Goal: Task Accomplishment & Management: Use online tool/utility

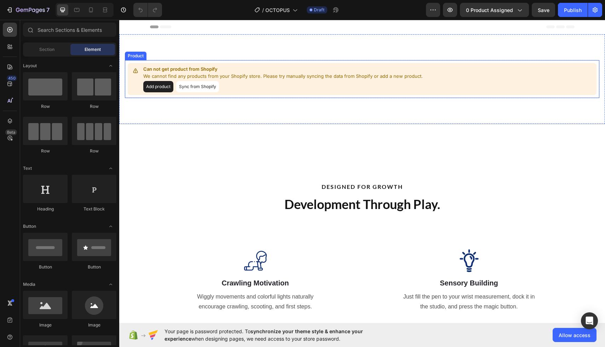
click at [171, 76] on p "We cannot find any products from your Shopify store. Please try manually syncin…" at bounding box center [283, 76] width 280 height 7
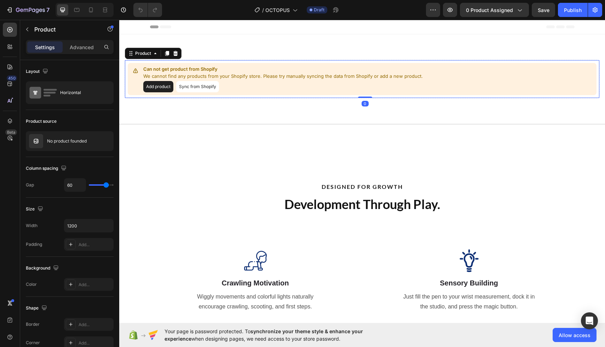
click at [192, 93] on div "Can not get product from Shopify We cannot find any products from your Shopify …" at bounding box center [362, 79] width 469 height 32
click at [192, 87] on button "Sync from Shopify" at bounding box center [197, 86] width 43 height 11
click at [191, 92] on button "Sync from Shopify" at bounding box center [197, 86] width 43 height 11
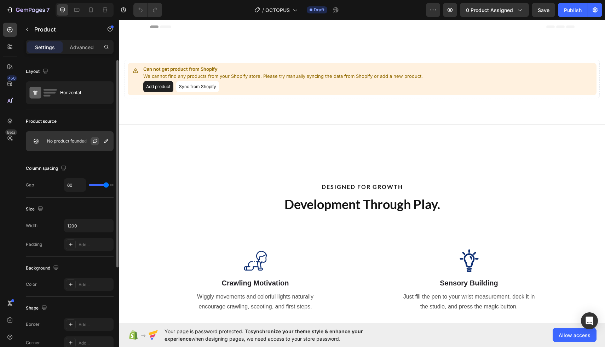
click at [91, 141] on button "button" at bounding box center [95, 141] width 8 height 8
click at [0, 0] on button "button" at bounding box center [0, 0] width 0 height 0
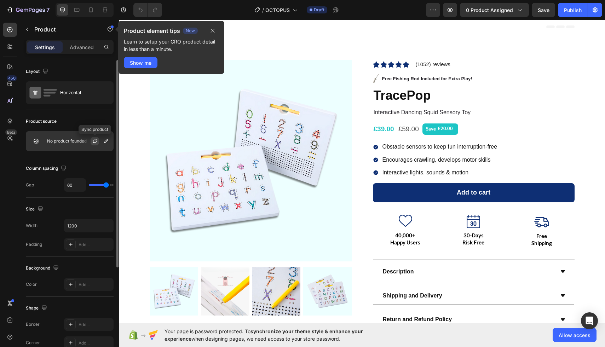
click at [94, 140] on icon "button" at bounding box center [95, 141] width 6 height 6
click at [210, 29] on icon "button" at bounding box center [213, 31] width 6 height 6
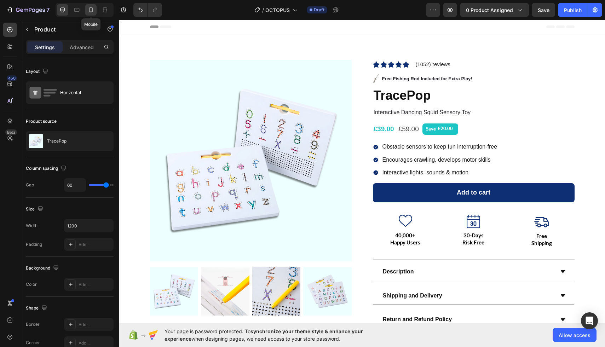
click at [88, 11] on icon at bounding box center [90, 9] width 7 height 7
type input "0"
type input "100%"
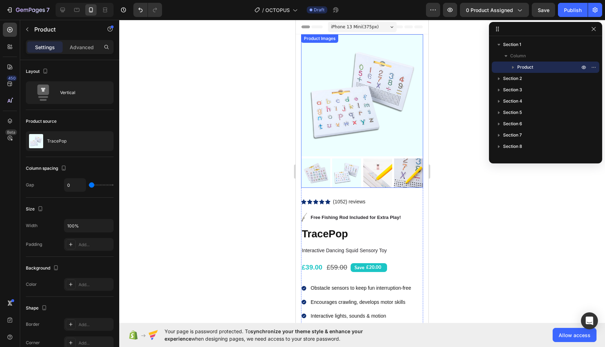
scroll to position [25, 0]
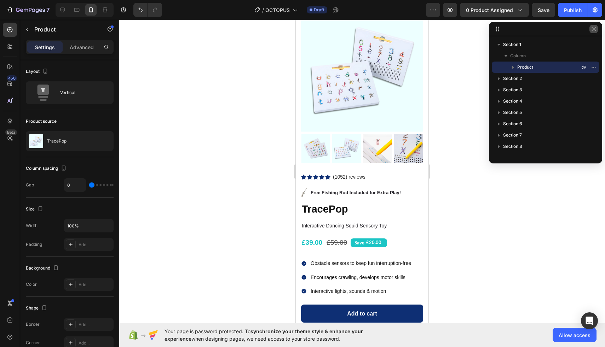
click at [594, 30] on icon "button" at bounding box center [594, 29] width 6 height 6
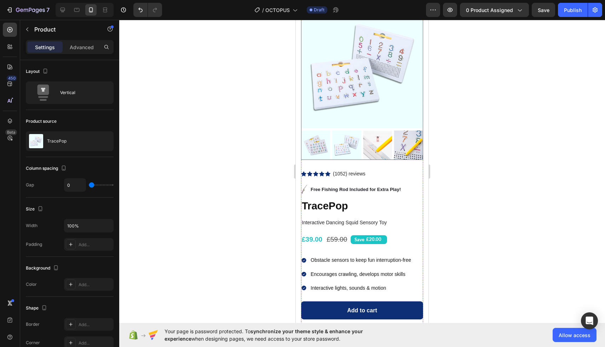
scroll to position [0, 0]
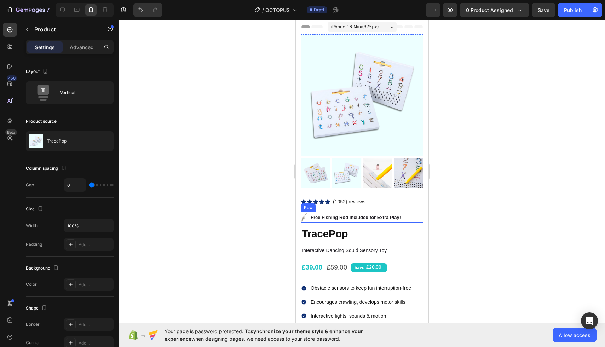
click at [411, 219] on div "Image Free Fishing Rod Included for Extra Play! Text Block Row" at bounding box center [362, 217] width 122 height 11
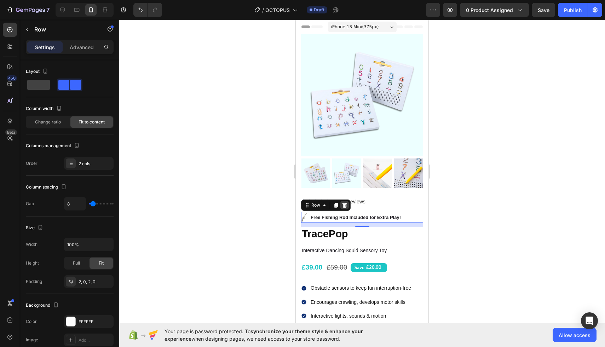
click at [344, 203] on icon at bounding box center [345, 205] width 6 height 6
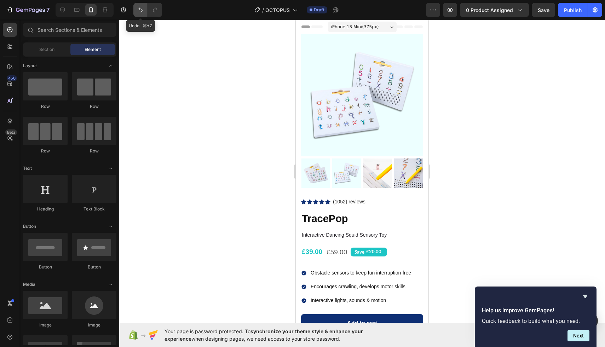
click at [136, 11] on button "Undo/Redo" at bounding box center [140, 10] width 14 height 14
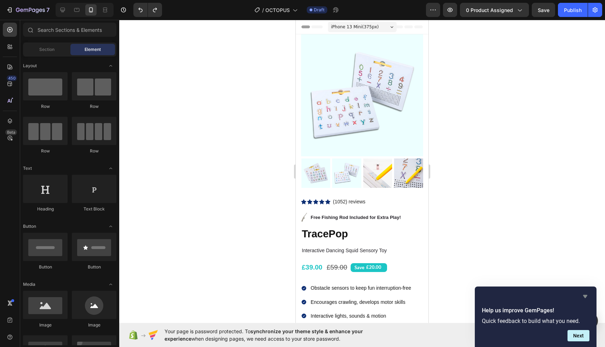
click at [586, 295] on icon "Hide survey" at bounding box center [585, 296] width 4 height 3
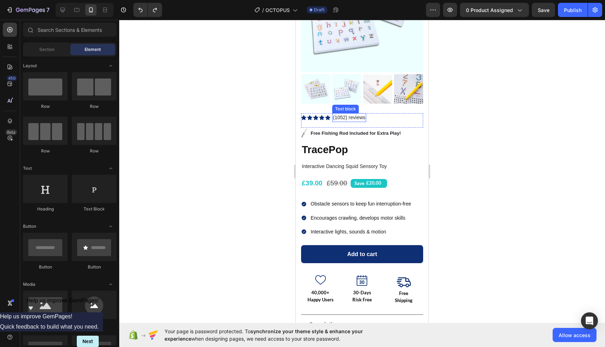
scroll to position [94, 0]
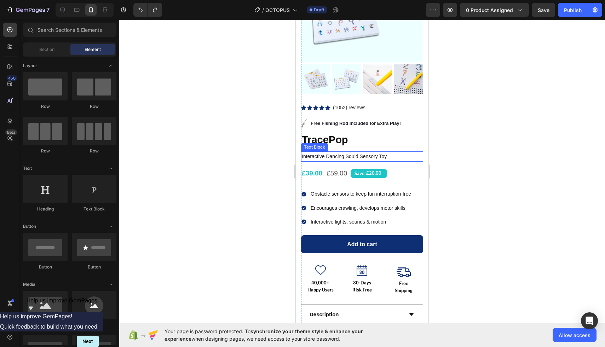
click at [333, 158] on p "Interactive Dancing Squid Sensory Toy" at bounding box center [362, 156] width 121 height 9
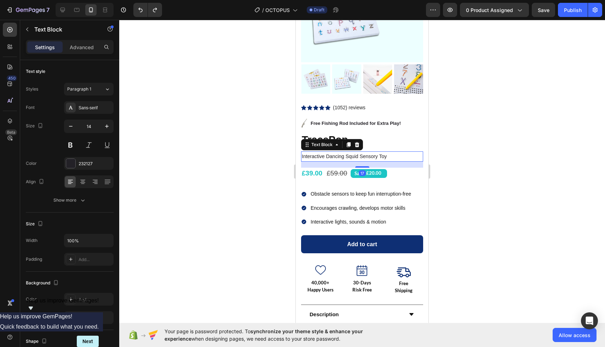
click at [327, 157] on p "Interactive Dancing Squid Sensory Toy" at bounding box center [362, 156] width 121 height 9
click at [458, 163] on div at bounding box center [362, 183] width 486 height 327
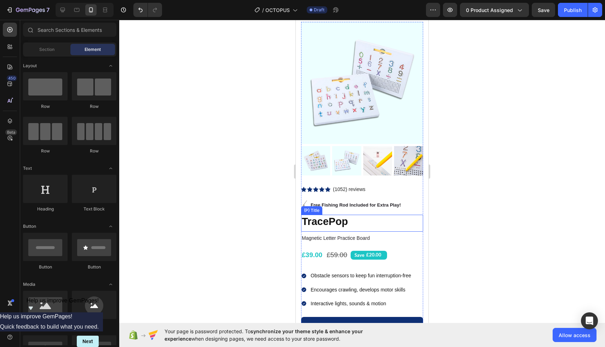
scroll to position [0, 0]
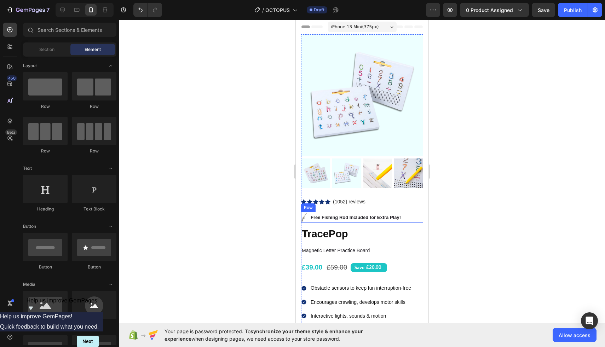
click at [412, 218] on div "Image Free Fishing Rod Included for Extra Play! Text Block Row" at bounding box center [362, 217] width 122 height 11
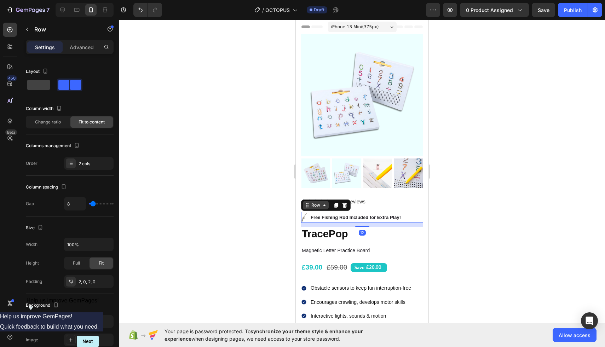
click at [316, 208] on div "Row" at bounding box center [316, 205] width 12 height 6
click at [283, 198] on div at bounding box center [362, 183] width 486 height 327
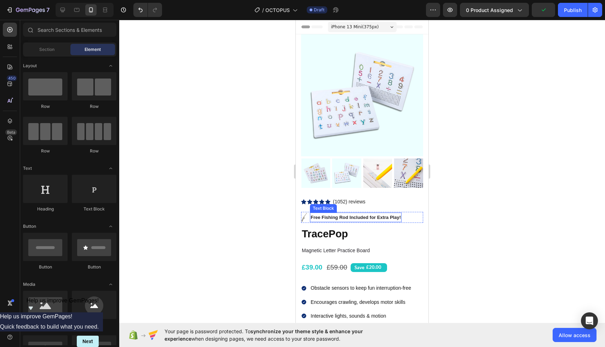
click at [342, 216] on p "Free Fishing Rod Included for Extra Play!" at bounding box center [356, 217] width 90 height 8
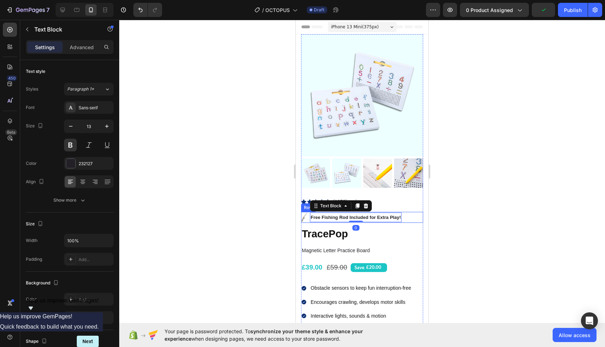
click at [307, 213] on img at bounding box center [304, 218] width 6 height 10
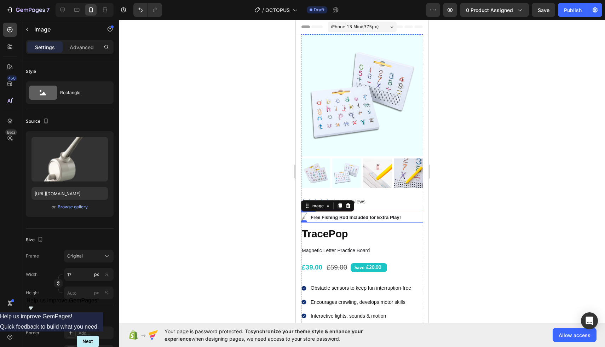
click at [414, 219] on div "Image 0 Free Fishing Rod Included for Extra Play! Text Block Row" at bounding box center [362, 217] width 122 height 11
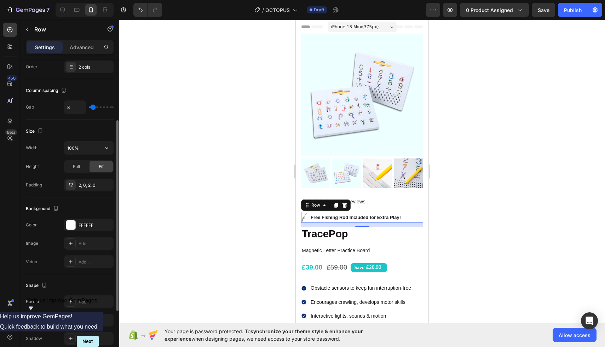
scroll to position [187, 0]
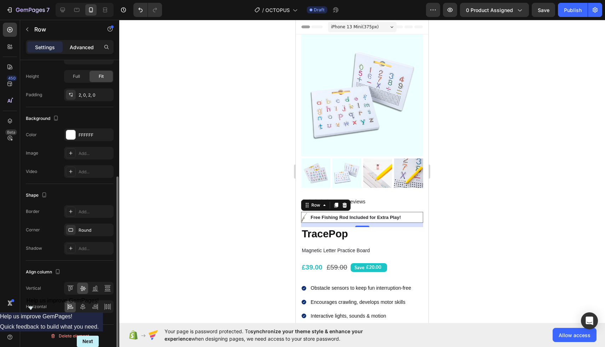
click at [79, 46] on p "Advanced" at bounding box center [82, 47] width 24 height 7
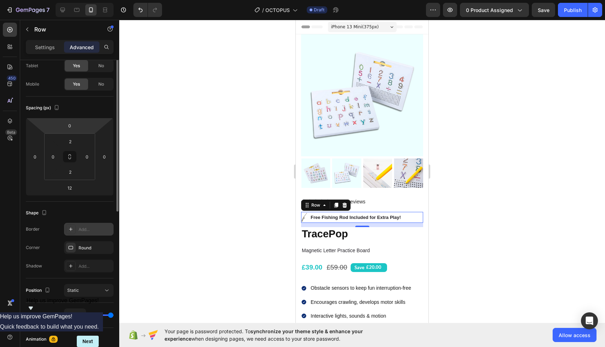
scroll to position [0, 0]
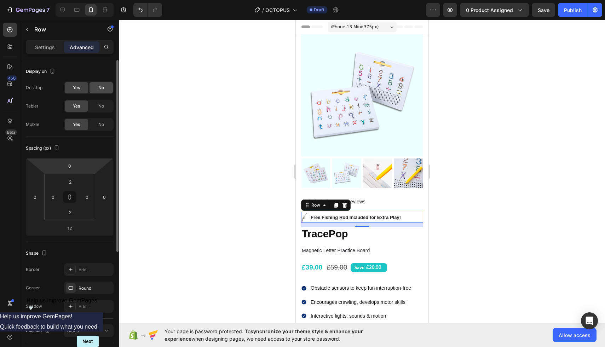
click at [98, 88] on span "No" at bounding box center [101, 88] width 6 height 6
click at [94, 96] on div "Desktop Yes No Tablet Yes No Mobile Yes No" at bounding box center [70, 106] width 88 height 50
click at [97, 105] on div "No" at bounding box center [101, 105] width 23 height 11
click at [99, 126] on span "No" at bounding box center [101, 124] width 6 height 6
click at [77, 106] on span "Yes" at bounding box center [76, 106] width 7 height 6
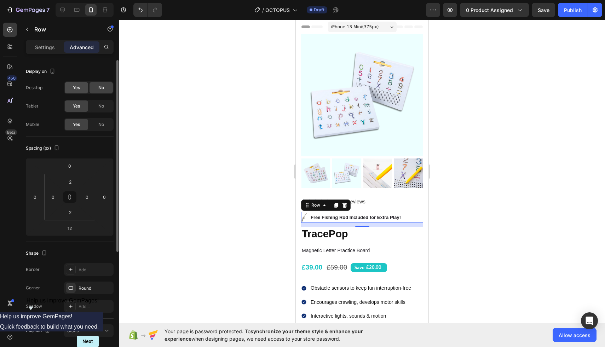
click at [77, 86] on span "Yes" at bounding box center [76, 88] width 7 height 6
click at [343, 206] on icon at bounding box center [345, 204] width 5 height 5
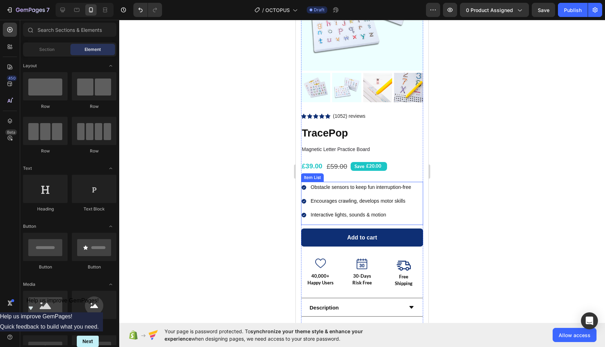
scroll to position [113, 0]
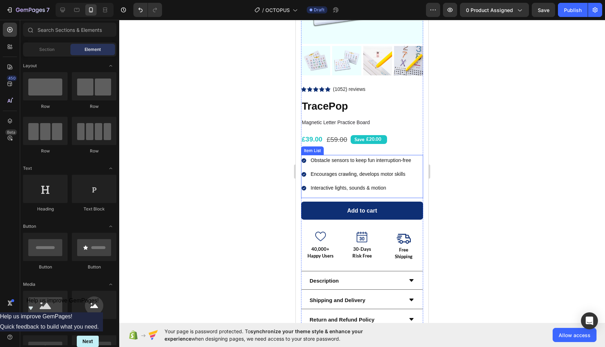
click at [336, 160] on p "Obstacle sensors to keep fun interruption-free" at bounding box center [361, 160] width 100 height 9
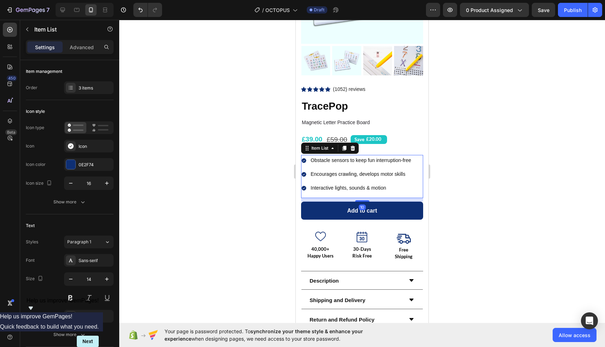
click at [338, 164] on p "Obstacle sensors to keep fun interruption-free" at bounding box center [361, 160] width 100 height 9
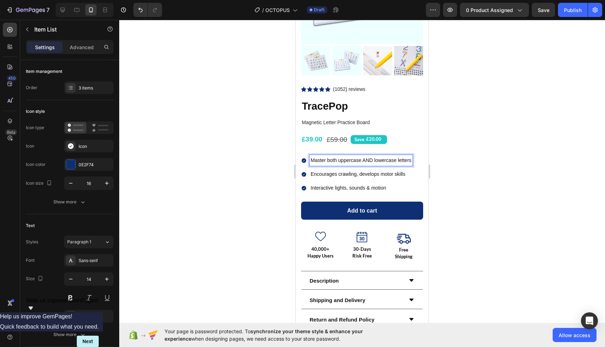
click at [457, 157] on div at bounding box center [362, 183] width 486 height 327
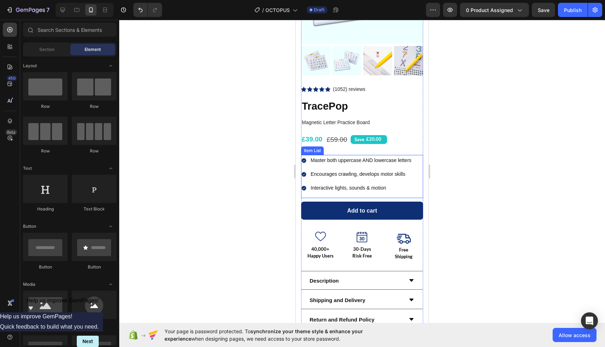
click at [375, 157] on p "Master both uppercase AND lowercase letters" at bounding box center [361, 160] width 101 height 9
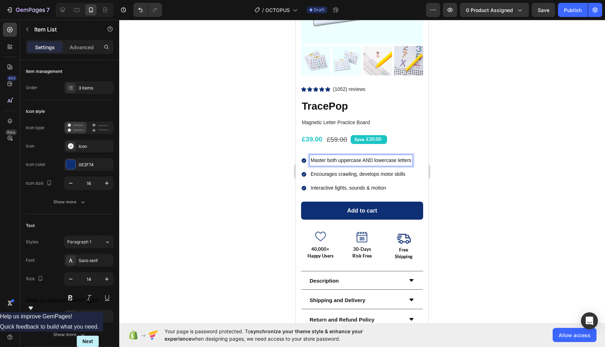
click at [373, 161] on p "Master both uppercase AND lowercase letters" at bounding box center [361, 160] width 101 height 9
click at [475, 163] on div at bounding box center [362, 183] width 486 height 327
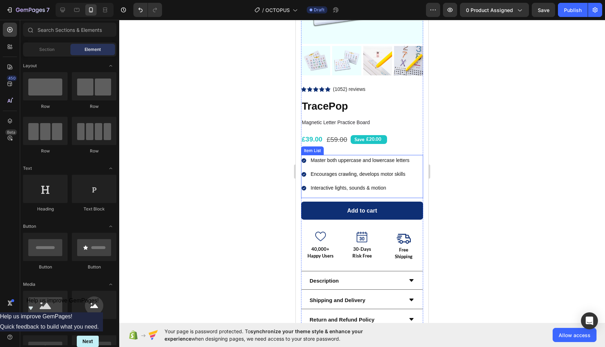
click at [342, 187] on p "Interactive lights, sounds & motion" at bounding box center [360, 188] width 99 height 9
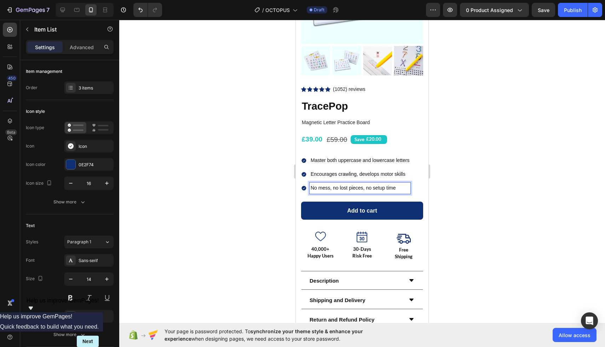
click at [508, 176] on div at bounding box center [362, 183] width 486 height 327
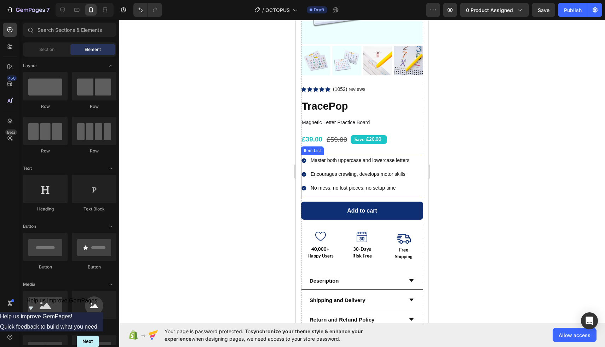
click at [340, 190] on p "No mess, no lost pieces, no setup time" at bounding box center [360, 188] width 99 height 9
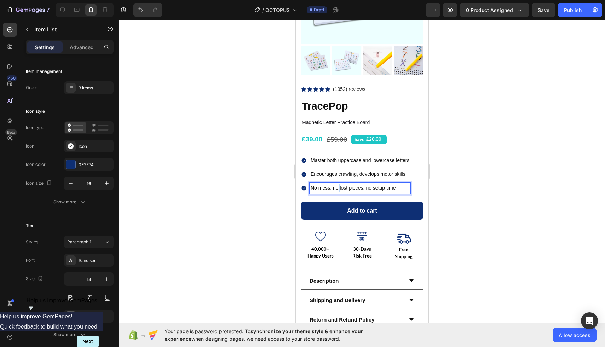
click at [337, 189] on p "No mess, no lost pieces, no setup time" at bounding box center [360, 188] width 99 height 9
click at [363, 189] on p "No mess, lost pieces, no setup time" at bounding box center [360, 188] width 99 height 9
click at [449, 167] on div at bounding box center [362, 183] width 486 height 327
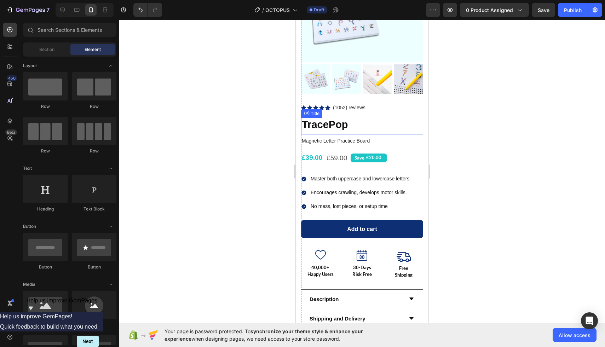
scroll to position [94, 0]
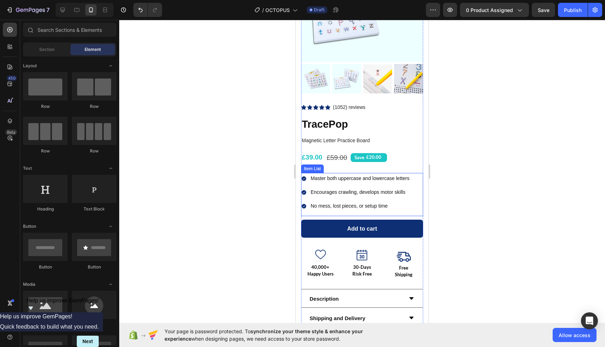
click at [334, 194] on p "Encourages crawling, develops motor skills" at bounding box center [360, 192] width 99 height 9
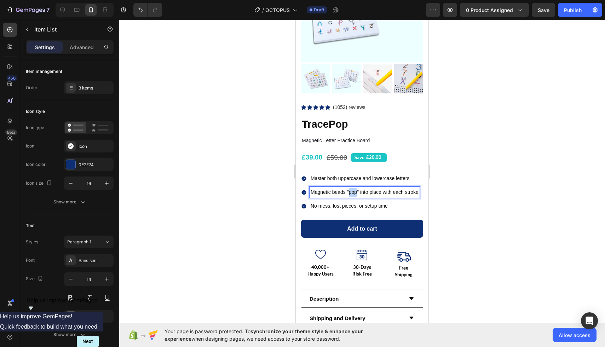
drag, startPoint x: 358, startPoint y: 192, endPoint x: 349, endPoint y: 193, distance: 8.6
click at [349, 193] on p "Magnetic beads "pop" into place with each stroke" at bounding box center [365, 192] width 108 height 9
click at [455, 192] on div at bounding box center [362, 183] width 486 height 327
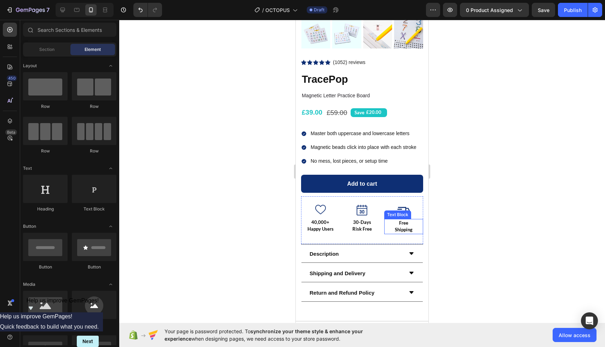
scroll to position [142, 0]
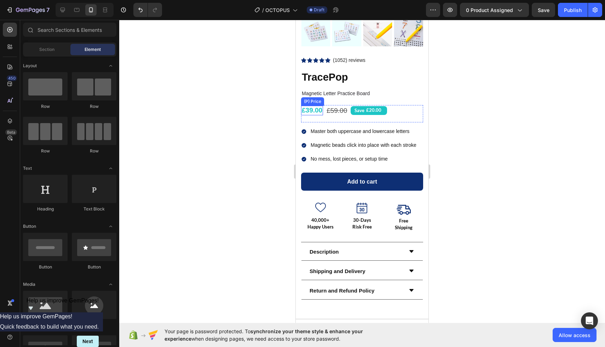
click at [317, 111] on div "£39.00" at bounding box center [312, 111] width 22 height 10
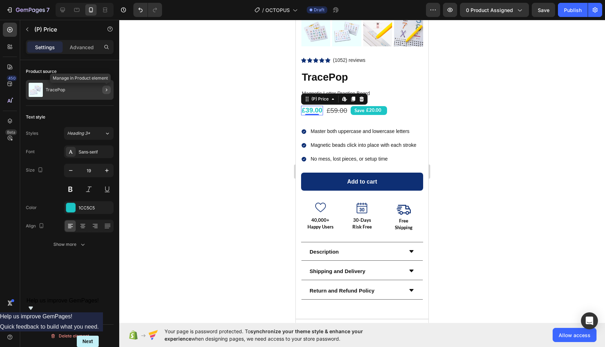
click at [104, 88] on icon "button" at bounding box center [107, 90] width 6 height 6
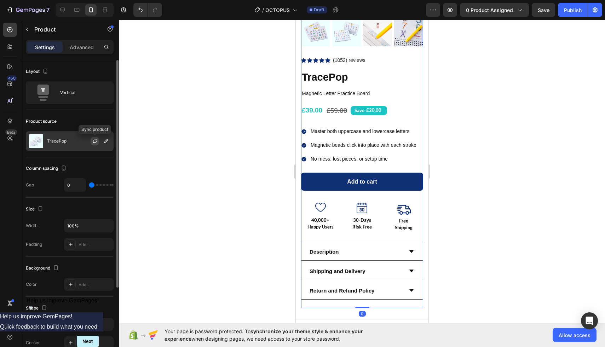
click at [94, 143] on icon "button" at bounding box center [95, 141] width 6 height 6
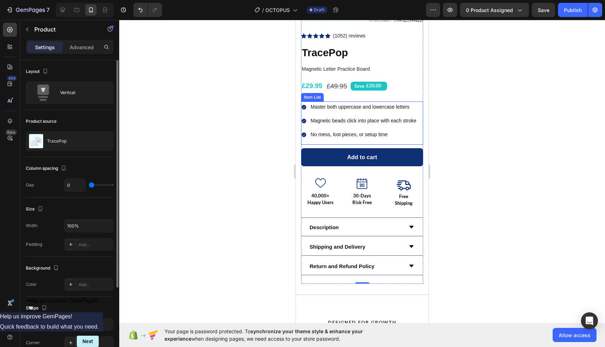
scroll to position [247, 0]
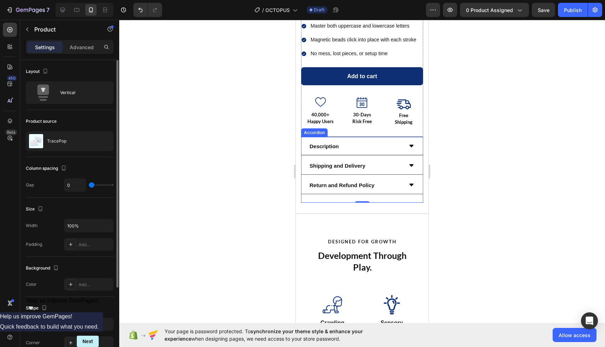
click at [367, 142] on div "Description" at bounding box center [356, 146] width 94 height 12
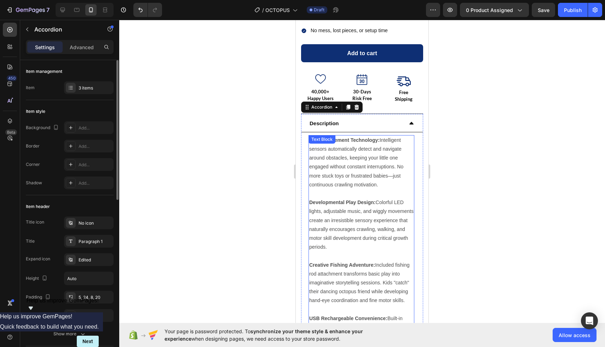
scroll to position [291, 0]
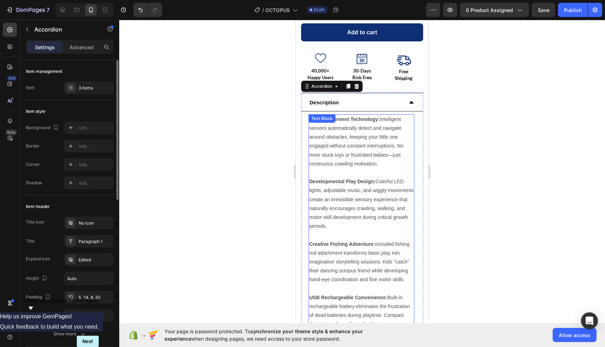
click at [374, 200] on p "Developmental Play Design: Colorful LED lights, adjustable music, and wiggly mo…" at bounding box center [361, 203] width 104 height 53
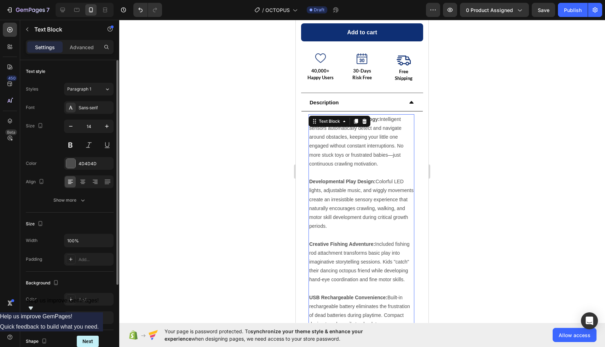
click at [373, 200] on p "Developmental Play Design: Colorful LED lights, adjustable music, and wiggly mo…" at bounding box center [361, 203] width 104 height 53
click at [376, 180] on p "Developmental Play Design: Colorful LED lights, adjustable music, and wiggly mo…" at bounding box center [361, 203] width 104 height 53
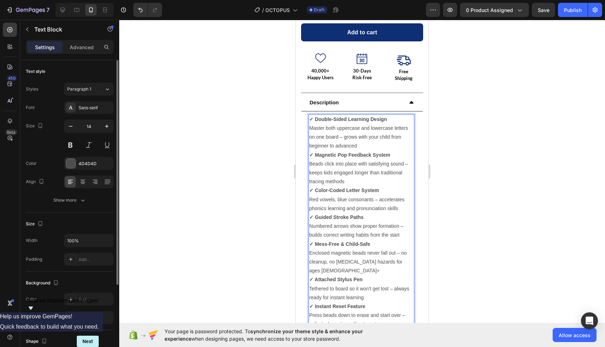
scroll to position [293, 0]
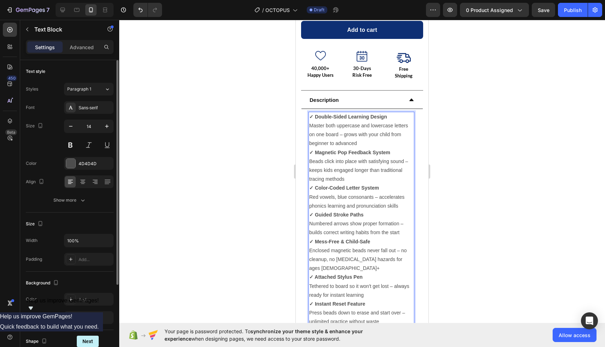
click at [314, 117] on strong "✓ Double-Sided Learning Design" at bounding box center [348, 117] width 78 height 6
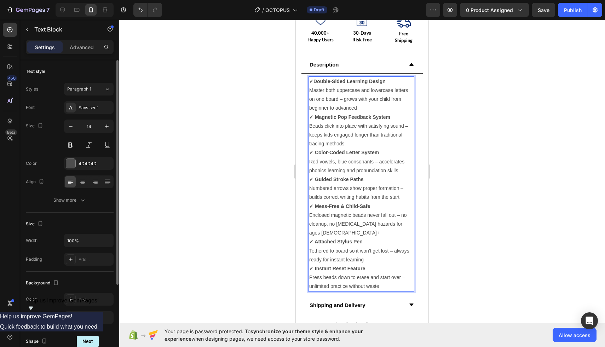
scroll to position [331, 0]
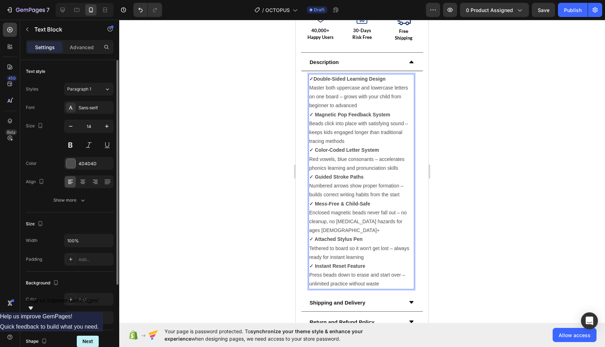
click at [315, 113] on strong "✓ Magnetic Pop Feedback System" at bounding box center [349, 115] width 81 height 6
click at [313, 78] on strong "✓Double-Sided Learning Design" at bounding box center [347, 79] width 76 height 6
click at [394, 111] on p "Magnetic Pop Feedback System Beads click into place with satisfying sound – kee…" at bounding box center [361, 128] width 104 height 36
click at [376, 104] on p "Double-Sided Learning Design Master both uppercase and lowercase letters on one…" at bounding box center [361, 93] width 104 height 36
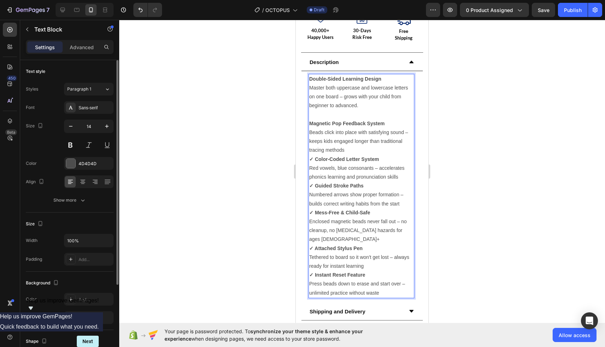
click at [388, 123] on p "Magnetic Pop Feedback System Beads click into place with satisfying sound – kee…" at bounding box center [361, 137] width 104 height 36
click at [353, 152] on p "Magnetic Pop Feedback System Beads click into place with satisfying sound – kee…" at bounding box center [361, 137] width 104 height 36
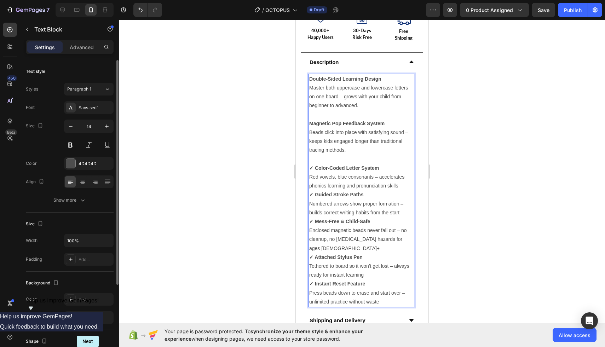
click at [315, 167] on strong "✓ Color-Coded Letter System" at bounding box center [344, 168] width 70 height 6
click at [379, 168] on p "Color-Coded Letter System Red vowels, blue consonants – accelerates phonics lea…" at bounding box center [361, 177] width 104 height 27
click at [403, 186] on p "Color-Coded Letter System Red vowels, blue consonants – accelerates phonics lea…" at bounding box center [361, 177] width 104 height 27
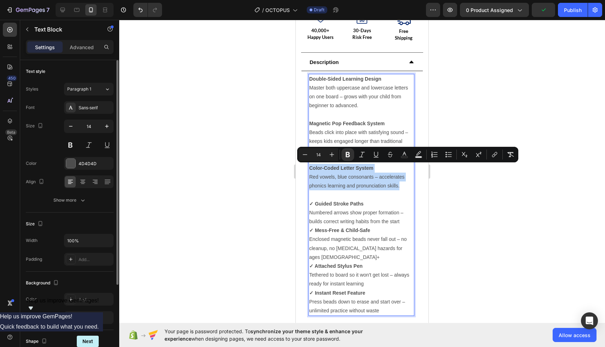
drag, startPoint x: 401, startPoint y: 189, endPoint x: 310, endPoint y: 171, distance: 93.4
click at [310, 171] on p "Color-Coded Letter System Red vowels, blue consonants – accelerates phonics lea…" at bounding box center [361, 177] width 104 height 27
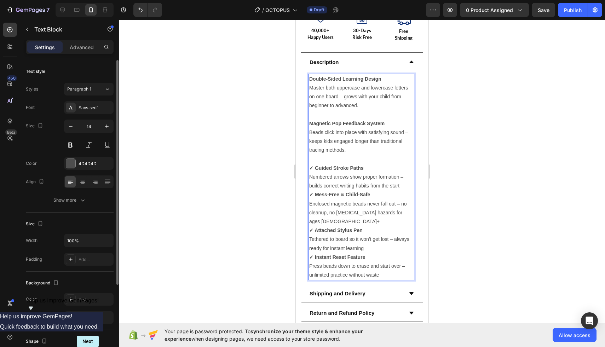
click at [316, 168] on strong "✓ Guided Stroke Paths" at bounding box center [336, 168] width 54 height 6
click at [401, 186] on p "Guided Stroke Paths Numbered arrows show proper formation – builds correct writ…" at bounding box center [361, 177] width 104 height 27
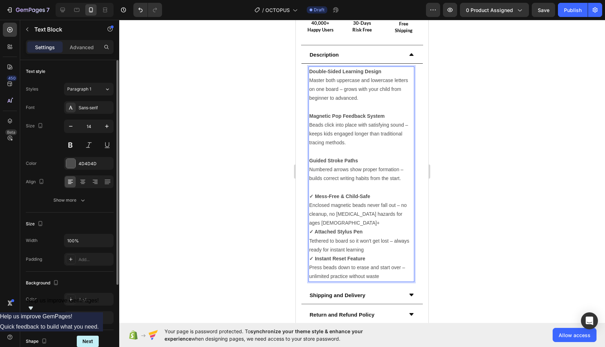
scroll to position [340, 0]
click at [400, 213] on p "✓ Mess-Free & Child-Safe Enclosed magnetic beads never fall out – no cleanup, n…" at bounding box center [361, 209] width 104 height 36
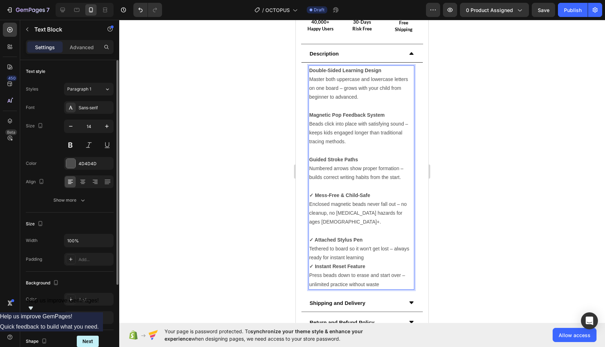
click at [315, 195] on strong "✓ Mess-Free & Child-Safe" at bounding box center [339, 195] width 61 height 6
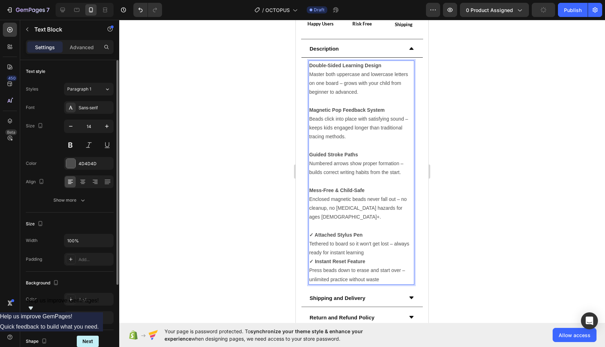
click at [315, 232] on strong "✓ Attached Stylus Pen" at bounding box center [335, 235] width 53 height 6
click at [367, 246] on p "Attached Stylus Pen Tethered to board so it won't get lost – always ready for i…" at bounding box center [361, 244] width 104 height 27
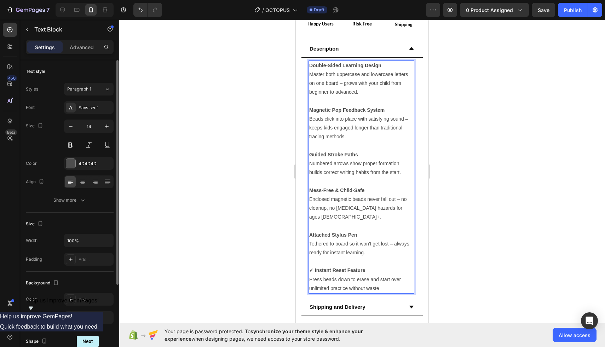
click at [496, 208] on div at bounding box center [362, 183] width 486 height 327
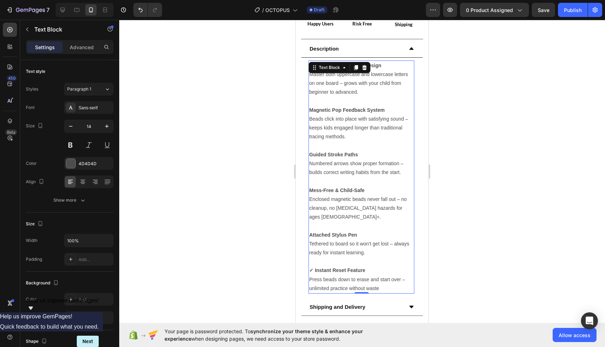
click at [316, 280] on p "✓ Instant Reset Feature Press beads down to erase and start over – unlimited pr…" at bounding box center [361, 279] width 104 height 27
click at [314, 268] on strong "✓ Instant Reset Feature" at bounding box center [337, 271] width 56 height 6
click at [383, 277] on p "Instant Reset Feature Press beads down to erase and start over – unlimited prac…" at bounding box center [361, 279] width 104 height 27
click at [435, 215] on div at bounding box center [362, 183] width 486 height 327
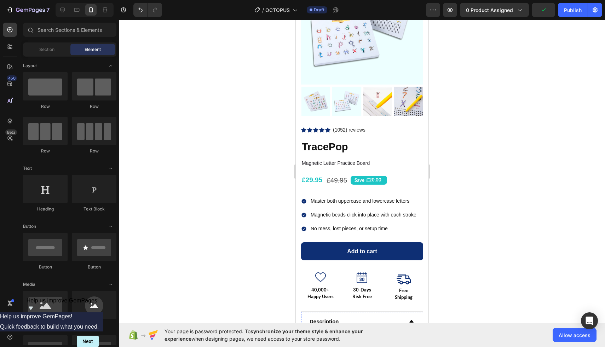
scroll to position [113, 0]
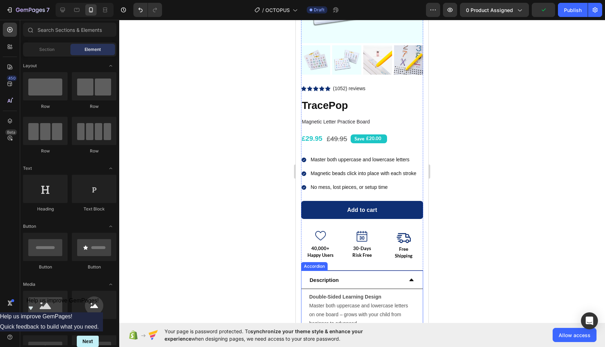
click at [398, 278] on div "Description" at bounding box center [356, 280] width 94 height 12
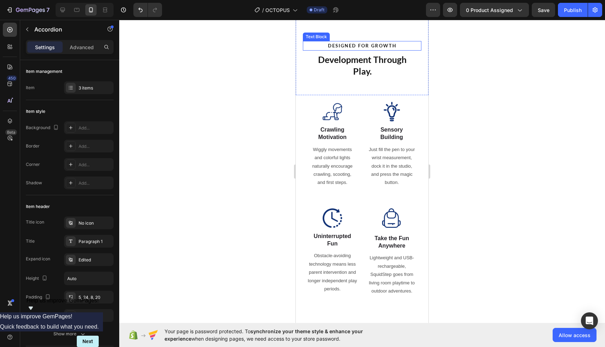
scroll to position [403, 0]
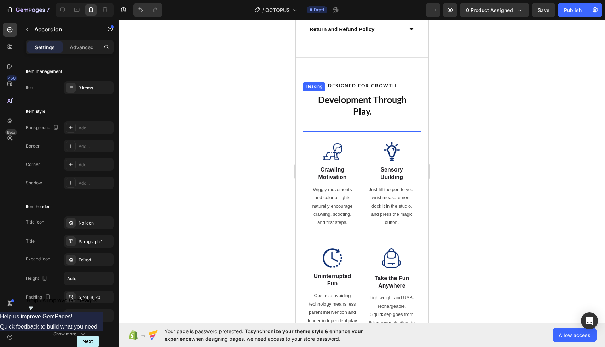
click at [365, 109] on strong "Development Through Play." at bounding box center [362, 105] width 88 height 22
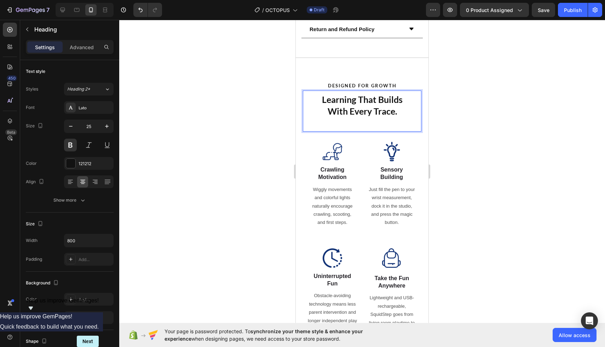
click at [262, 84] on div at bounding box center [362, 183] width 486 height 327
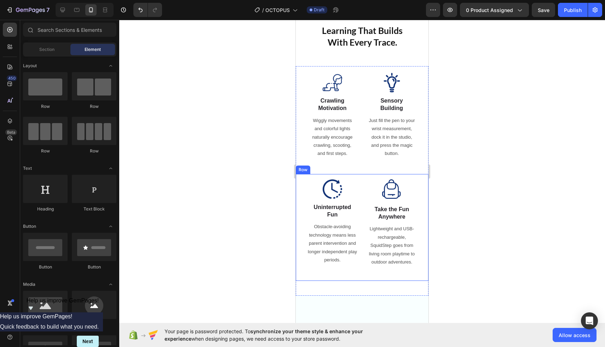
scroll to position [431, 0]
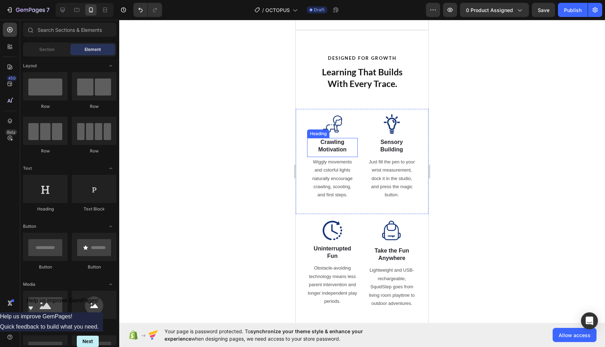
click at [334, 146] on h2 "Crawling Motivation" at bounding box center [332, 146] width 31 height 16
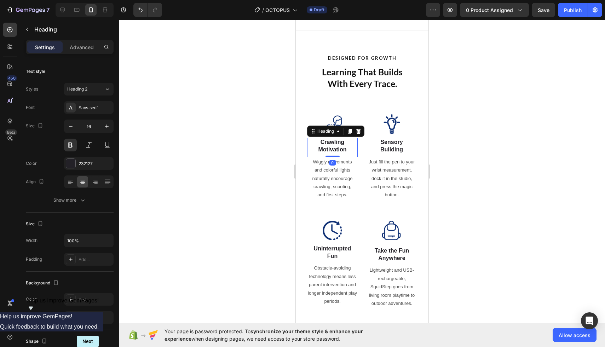
click at [335, 149] on h2 "Crawling Motivation" at bounding box center [332, 146] width 31 height 16
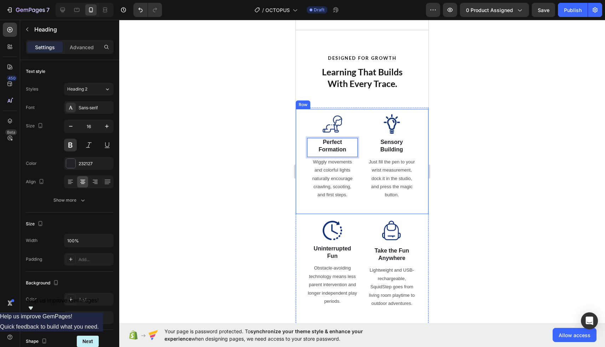
click at [377, 147] on h2 "Sensory Building" at bounding box center [392, 146] width 30 height 16
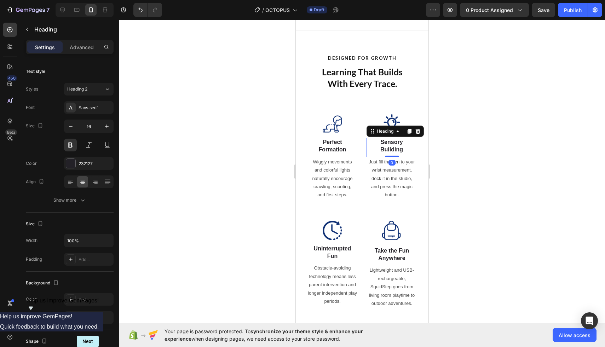
click at [386, 148] on h2 "Sensory Building" at bounding box center [392, 146] width 30 height 16
click at [455, 149] on div at bounding box center [362, 183] width 486 height 327
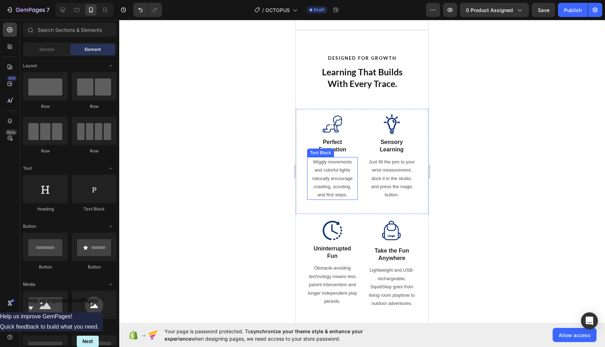
click at [344, 181] on p "Wiggly movements and colorful lights naturally encourage crawling, scooting, an…" at bounding box center [333, 178] width 46 height 41
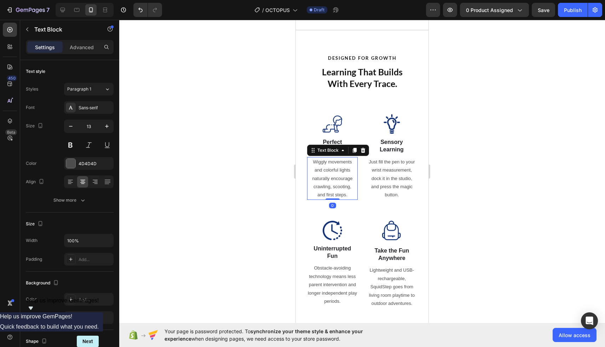
click at [344, 181] on p "Wiggly movements and colorful lights naturally encourage crawling, scooting, an…" at bounding box center [333, 178] width 46 height 41
drag, startPoint x: 452, startPoint y: 179, endPoint x: 455, endPoint y: 179, distance: 3.9
click at [451, 179] on div at bounding box center [362, 183] width 486 height 327
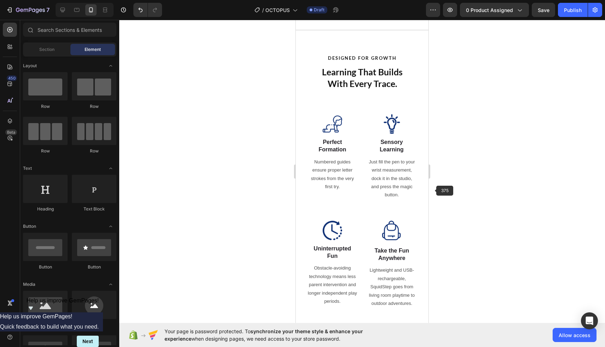
click at [398, 173] on p "Just fill the pen to your wrist measurement, dock it in the studio, and press t…" at bounding box center [391, 178] width 49 height 41
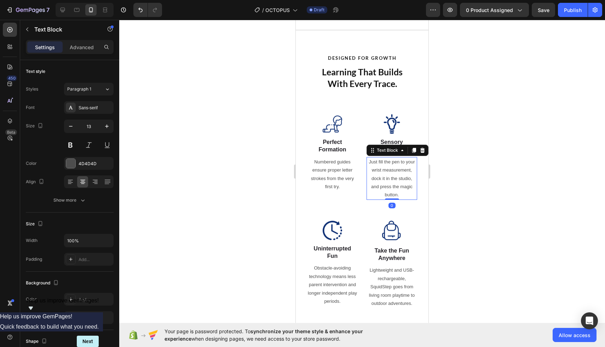
click at [398, 173] on p "Just fill the pen to your wrist measurement, dock it in the studio, and press t…" at bounding box center [391, 178] width 49 height 41
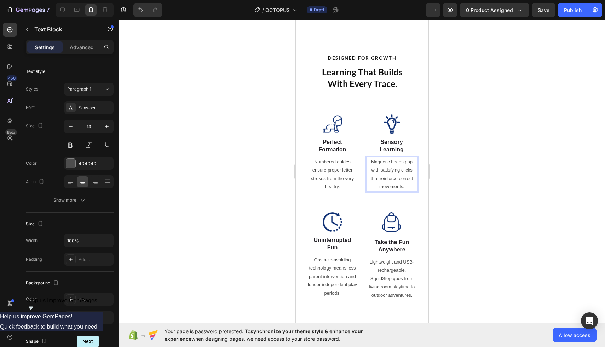
click at [452, 154] on div at bounding box center [362, 183] width 486 height 327
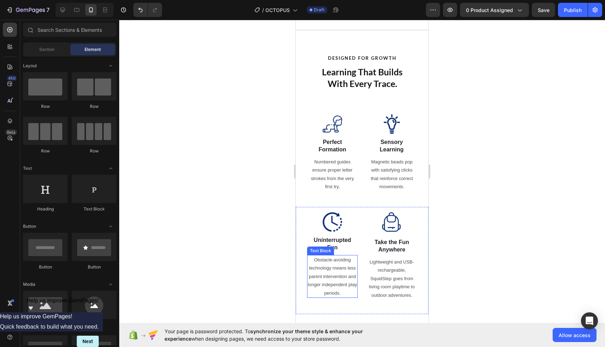
click at [332, 265] on p "Obstacle-avoiding technology means less parent intervention and longer independ…" at bounding box center [332, 276] width 49 height 41
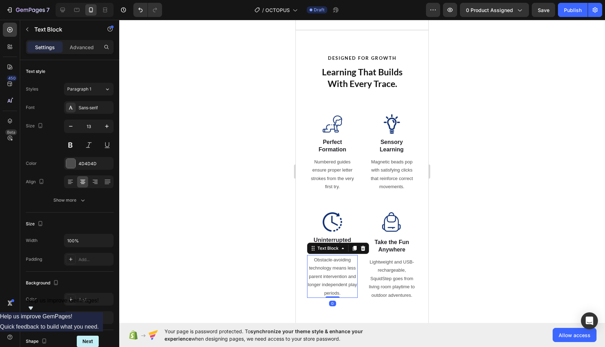
click at [332, 265] on p "Obstacle-avoiding technology means less parent intervention and longer independ…" at bounding box center [332, 276] width 49 height 41
click at [336, 249] on h2 "Uninterrupted Fun" at bounding box center [332, 244] width 40 height 16
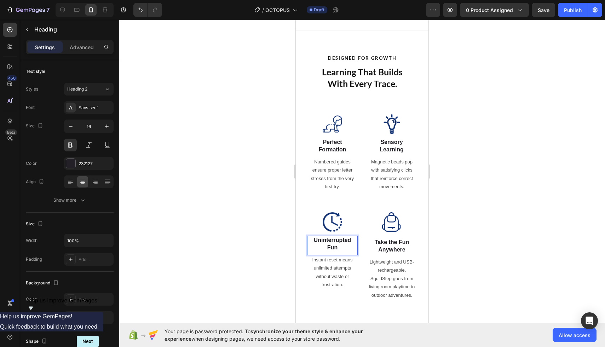
click at [337, 249] on h2 "Uninterrupted Fun" at bounding box center [332, 244] width 40 height 16
click at [509, 221] on div at bounding box center [362, 183] width 486 height 327
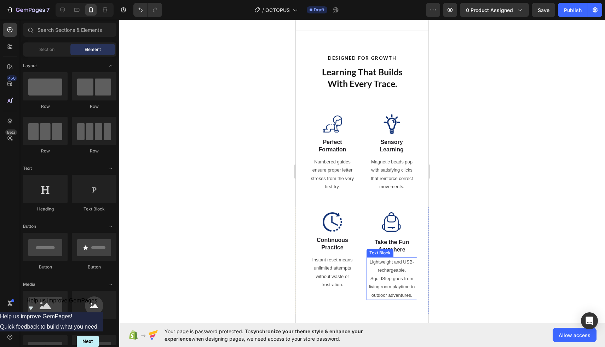
click at [376, 264] on p "Lightweight and USB-rechargeable, SquidStep goes from living room playtime to o…" at bounding box center [391, 278] width 49 height 41
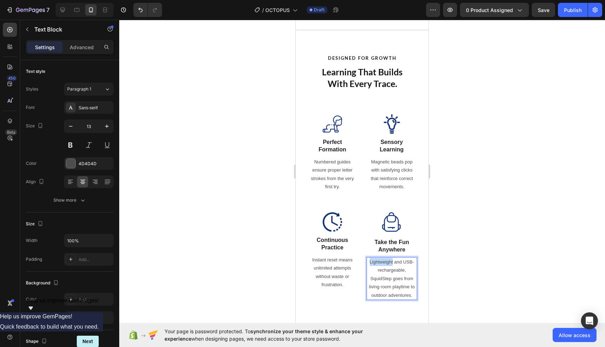
click at [376, 264] on p "Lightweight and USB-rechargeable, SquidStep goes from living room playtime to o…" at bounding box center [391, 278] width 49 height 41
click at [444, 244] on div at bounding box center [362, 183] width 486 height 327
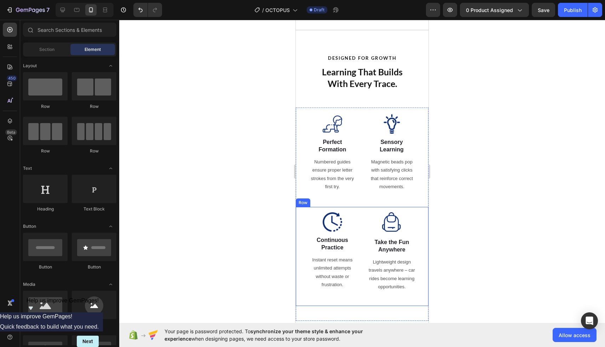
click at [459, 220] on div at bounding box center [362, 183] width 486 height 327
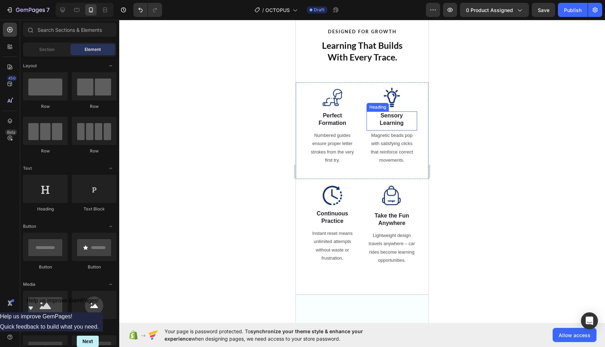
scroll to position [464, 0]
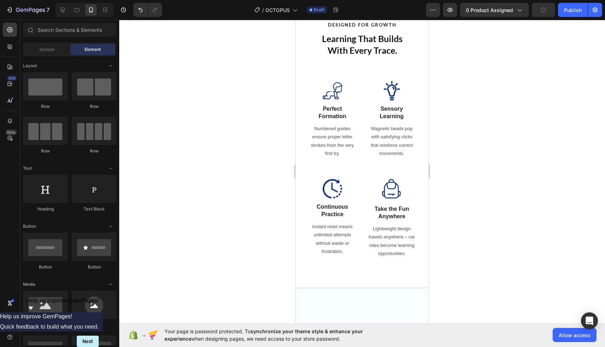
drag, startPoint x: 270, startPoint y: 178, endPoint x: 483, endPoint y: 89, distance: 231.1
click at [483, 90] on div at bounding box center [362, 183] width 486 height 327
click at [334, 95] on img at bounding box center [332, 90] width 19 height 19
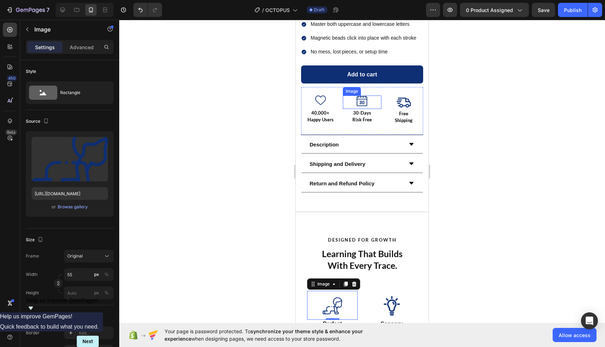
scroll to position [229, 0]
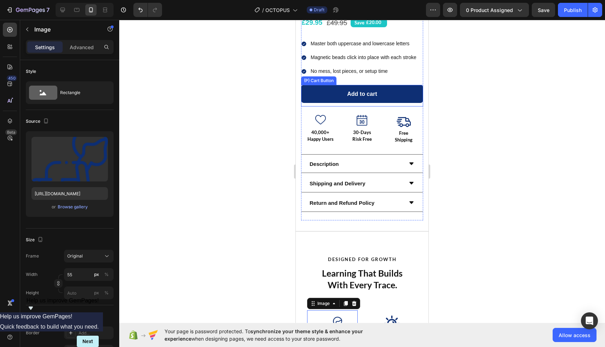
click at [358, 98] on button "Add to cart" at bounding box center [362, 94] width 122 height 18
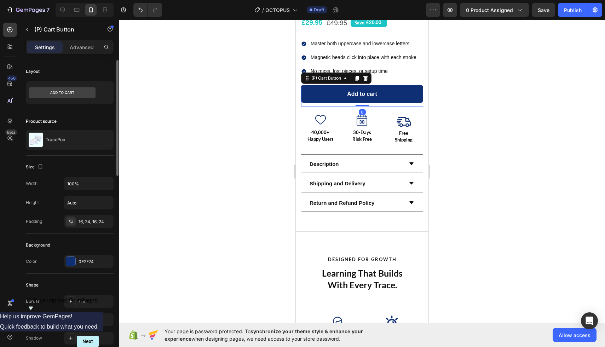
click at [86, 269] on div "Background Color 0E2F74" at bounding box center [70, 254] width 88 height 40
click at [84, 264] on div "0E2F74" at bounding box center [89, 262] width 21 height 6
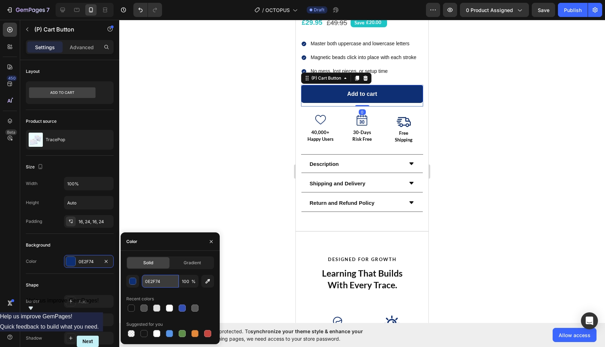
click at [167, 286] on input "0E2F74" at bounding box center [160, 281] width 37 height 13
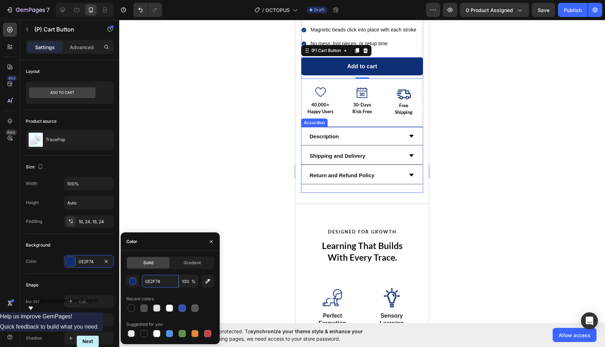
scroll to position [314, 0]
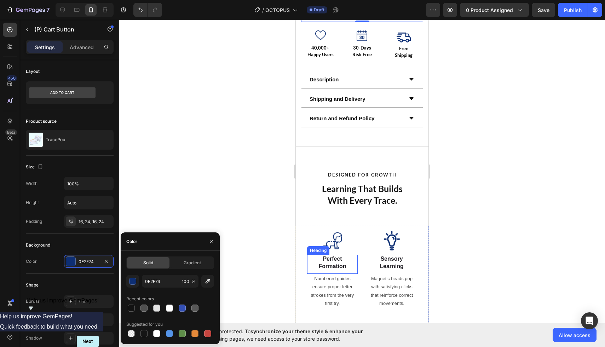
click at [330, 235] on img at bounding box center [332, 240] width 19 height 19
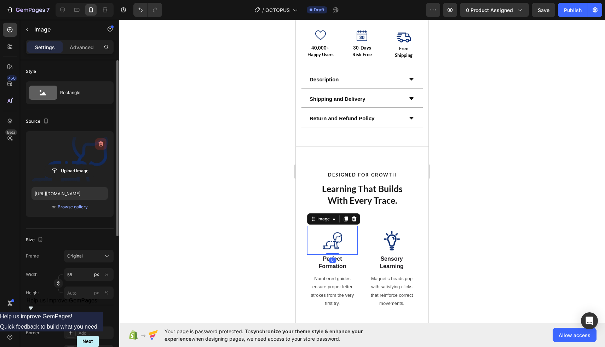
click at [102, 145] on icon "button" at bounding box center [101, 144] width 1 height 2
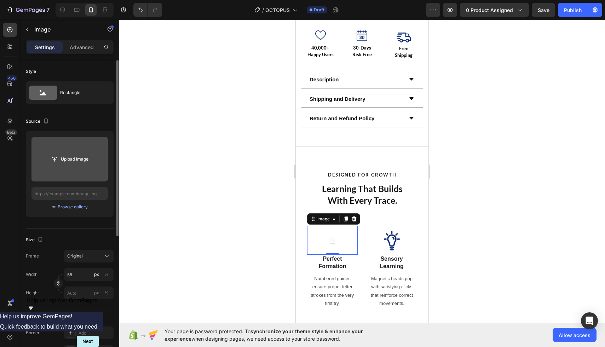
click at [77, 159] on input "file" at bounding box center [69, 159] width 49 height 12
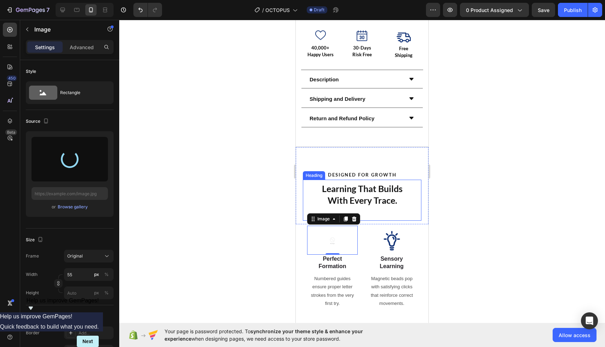
type input "[URL][DOMAIN_NAME]"
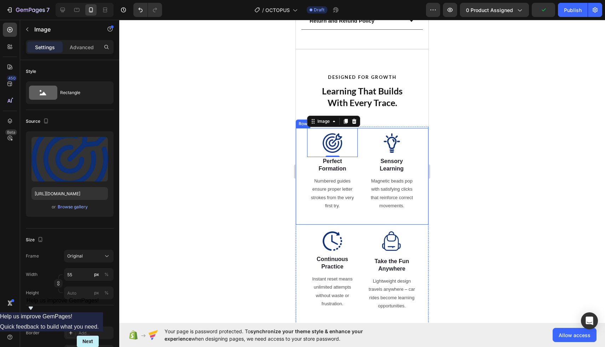
scroll to position [413, 0]
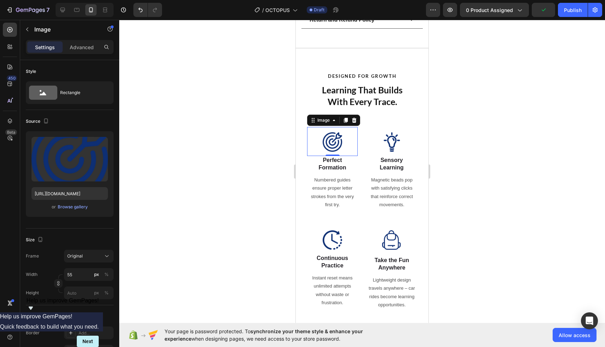
drag, startPoint x: 576, startPoint y: 92, endPoint x: 557, endPoint y: 86, distance: 20.1
click at [576, 92] on div at bounding box center [362, 183] width 486 height 327
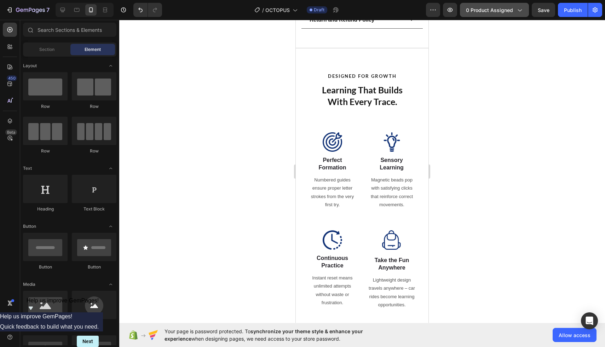
drag, startPoint x: 544, startPoint y: 10, endPoint x: 522, endPoint y: 10, distance: 21.9
click at [544, 10] on span "Save" at bounding box center [544, 10] width 12 height 6
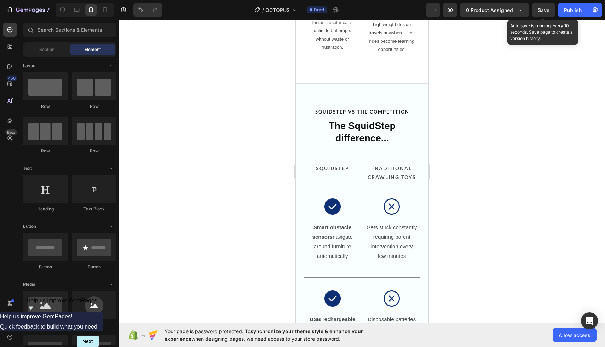
scroll to position [682, 0]
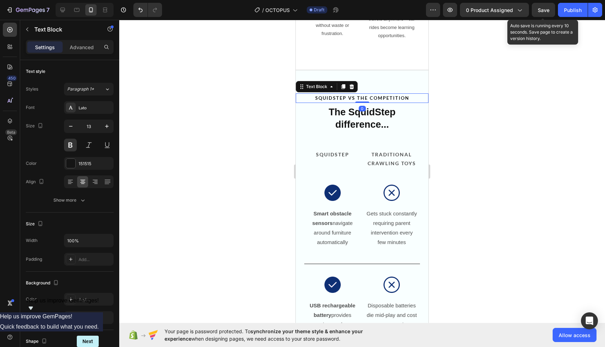
click at [337, 94] on p "SQUIDSTEP VS THE COMPETITION" at bounding box center [362, 98] width 131 height 8
click at [342, 97] on strong "SQUIDSTEP VS THE COMPETITION" at bounding box center [362, 98] width 94 height 6
drag, startPoint x: 345, startPoint y: 97, endPoint x: 306, endPoint y: 93, distance: 39.5
click at [306, 94] on div "SQUIDSTEP VS THE COMPETITION" at bounding box center [362, 98] width 133 height 10
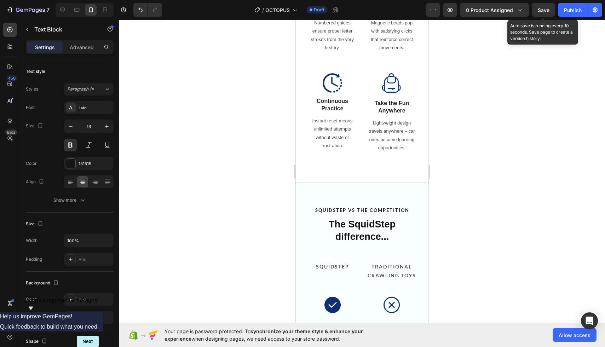
scroll to position [639, 0]
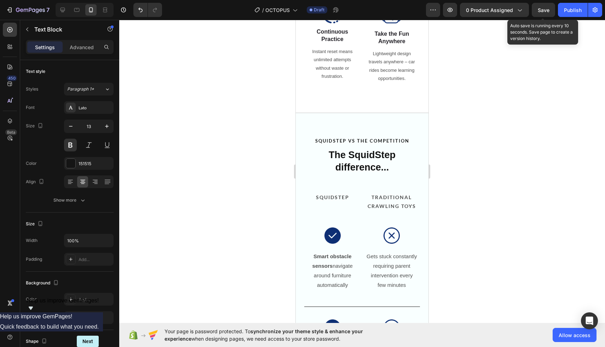
click at [326, 138] on strong "SQUIDSTEP VS THE COMPETITION" at bounding box center [362, 141] width 94 height 6
click at [333, 138] on strong "SQUIDSTEP VS THE COMPETITION" at bounding box center [362, 141] width 94 height 6
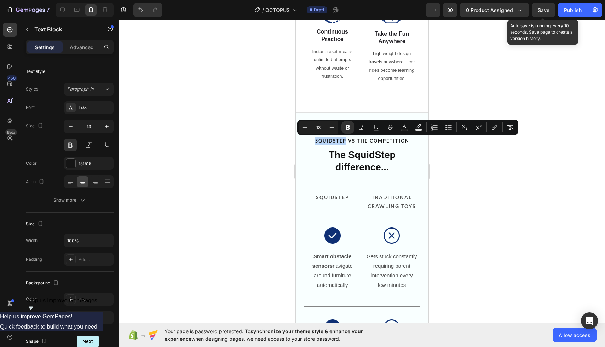
drag, startPoint x: 345, startPoint y: 139, endPoint x: 315, endPoint y: 139, distance: 29.7
click at [315, 139] on strong "SQUIDSTEP VS THE COMPETITION" at bounding box center [362, 141] width 94 height 6
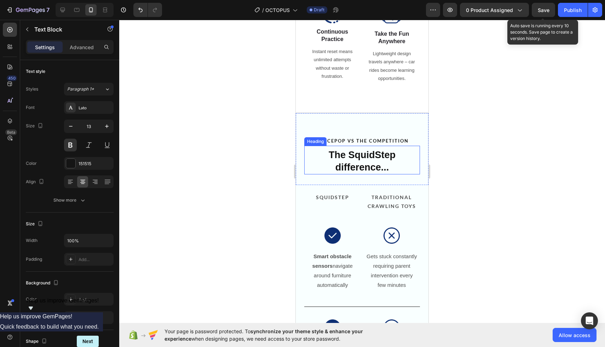
click at [353, 161] on h2 "The SquidStep difference..." at bounding box center [362, 161] width 102 height 26
click at [352, 158] on h2 "The SquidStep difference..." at bounding box center [362, 161] width 102 height 26
drag, startPoint x: 349, startPoint y: 156, endPoint x: 394, endPoint y: 156, distance: 44.9
click at [394, 156] on p "The SquidStep difference..." at bounding box center [362, 161] width 100 height 25
click at [508, 163] on div at bounding box center [362, 183] width 486 height 327
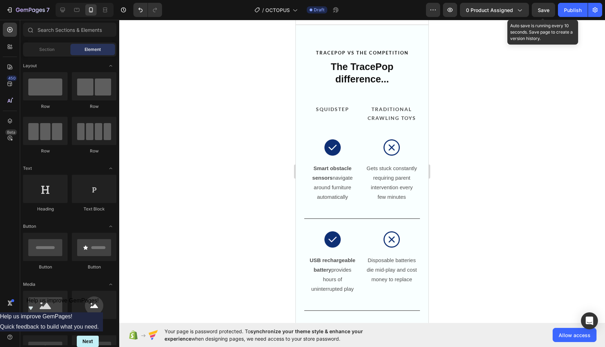
scroll to position [733, 0]
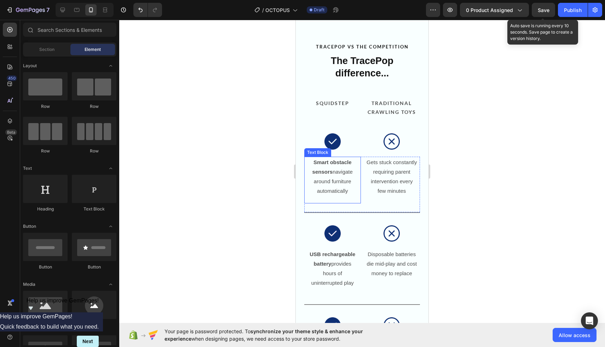
click at [339, 178] on p "Smart obstacle sensors navigate around furniture automatically" at bounding box center [333, 176] width 52 height 38
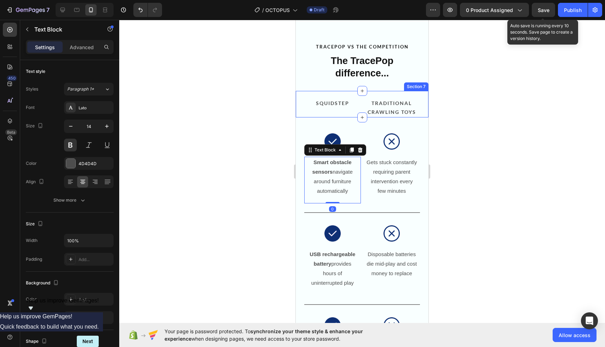
click at [338, 105] on p "SQUIDSTEP" at bounding box center [332, 103] width 55 height 9
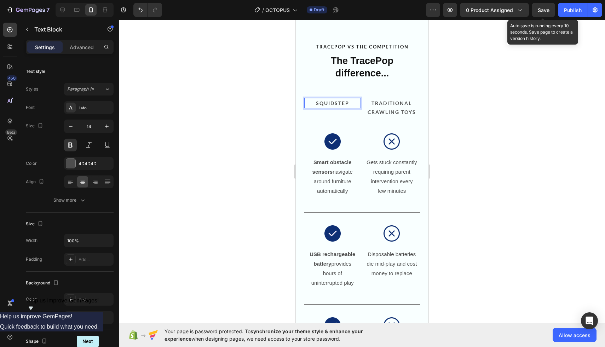
click at [341, 101] on p "SQUIDSTEP" at bounding box center [332, 103] width 55 height 9
click at [393, 103] on strong "TRADITIONAL CRAWLING TOYS" at bounding box center [392, 107] width 48 height 15
click at [393, 104] on strong "TRADITIONAL CRAWLING TOYS" at bounding box center [392, 107] width 48 height 15
drag, startPoint x: 411, startPoint y: 103, endPoint x: 370, endPoint y: 103, distance: 41.0
click at [370, 103] on p "TRADITIONAL TRACING BOOKS" at bounding box center [391, 108] width 55 height 18
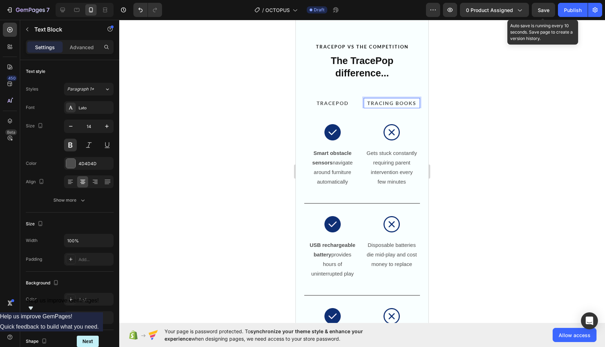
click at [217, 154] on div at bounding box center [362, 183] width 486 height 327
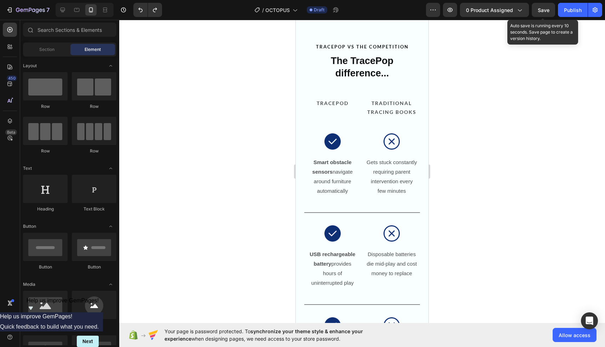
click at [230, 90] on div at bounding box center [362, 183] width 486 height 327
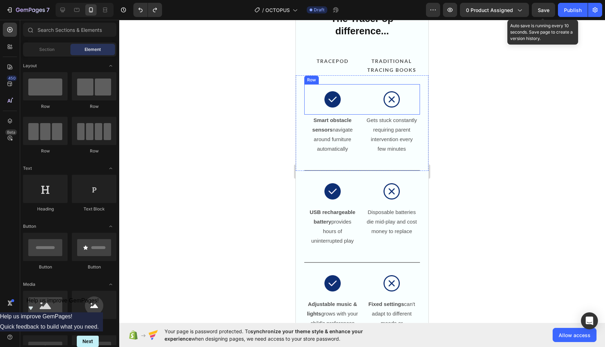
scroll to position [793, 0]
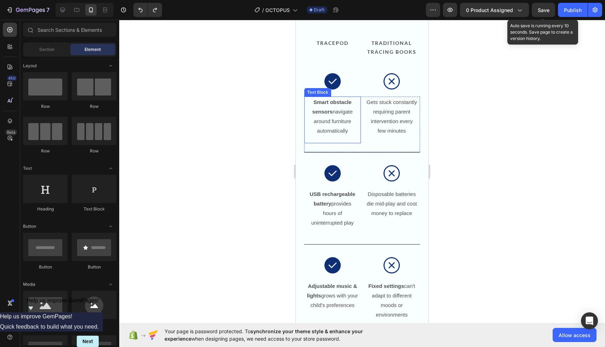
click at [333, 122] on p "Smart obstacle sensors navigate around furniture automatically" at bounding box center [333, 116] width 52 height 38
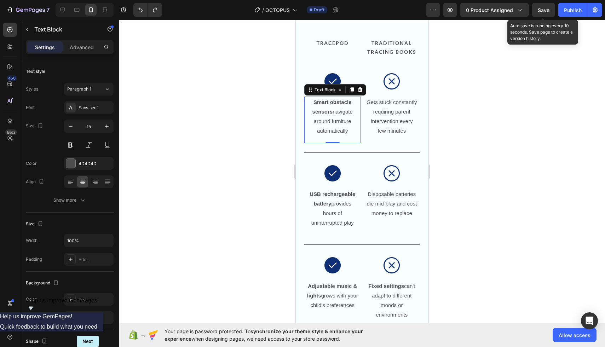
click at [340, 127] on p "Smart obstacle sensors navigate around furniture automatically" at bounding box center [333, 116] width 52 height 38
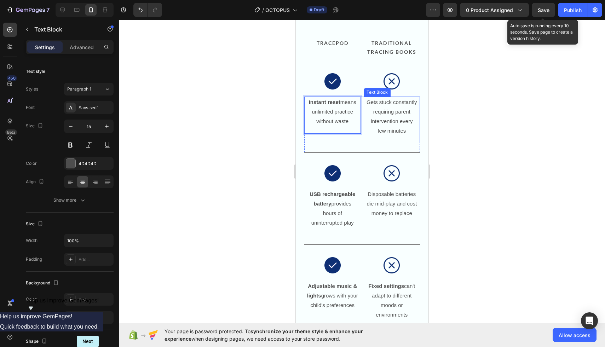
click at [398, 138] on div "Gets stuck constantly requiring parent intervention every few minutes Text Block" at bounding box center [392, 120] width 57 height 47
click at [390, 125] on p "Gets stuck constantly requiring parent intervention every few minutes" at bounding box center [392, 116] width 52 height 38
click at [450, 129] on div at bounding box center [362, 183] width 486 height 327
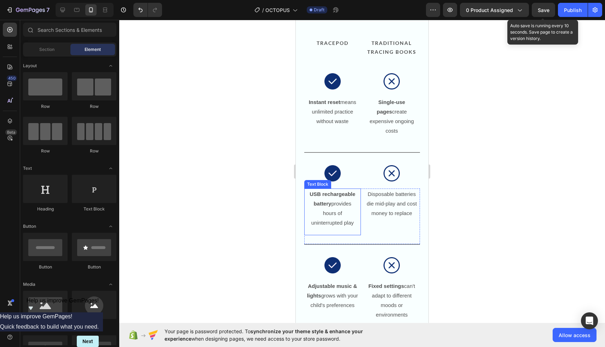
click at [330, 190] on p "USB rechargeable battery provides hours of uninterrupted play" at bounding box center [333, 208] width 52 height 38
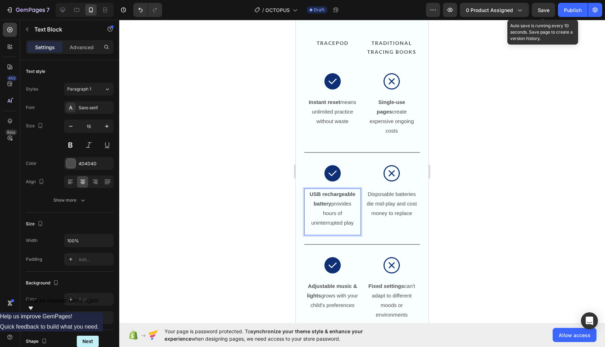
click at [330, 190] on p "USB rechargeable battery provides hours of uninterrupted play" at bounding box center [333, 208] width 52 height 38
click at [276, 185] on div at bounding box center [362, 183] width 486 height 327
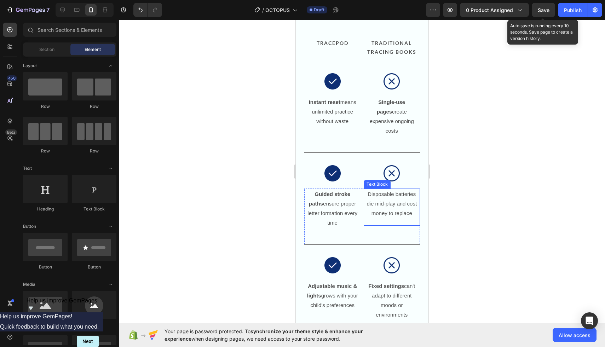
click at [402, 194] on p "Disposable batteries die mid-play and cost money to replace" at bounding box center [392, 203] width 52 height 29
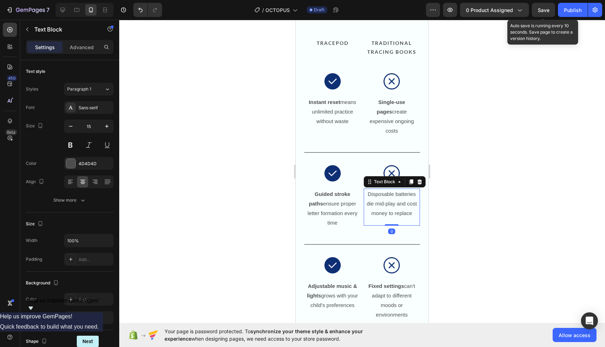
click at [393, 193] on p "Disposable batteries die mid-play and cost money to replace" at bounding box center [392, 203] width 52 height 29
click at [259, 173] on div at bounding box center [362, 183] width 486 height 327
